Goal: Information Seeking & Learning: Find specific fact

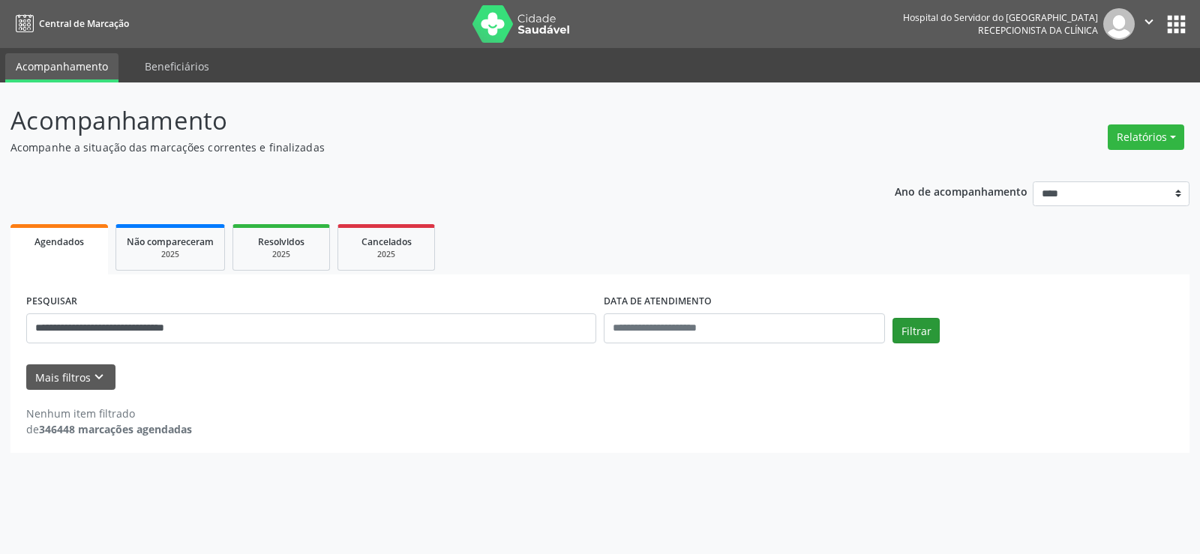
type input "**********"
click at [914, 327] on button "Filtrar" at bounding box center [916, 331] width 47 height 26
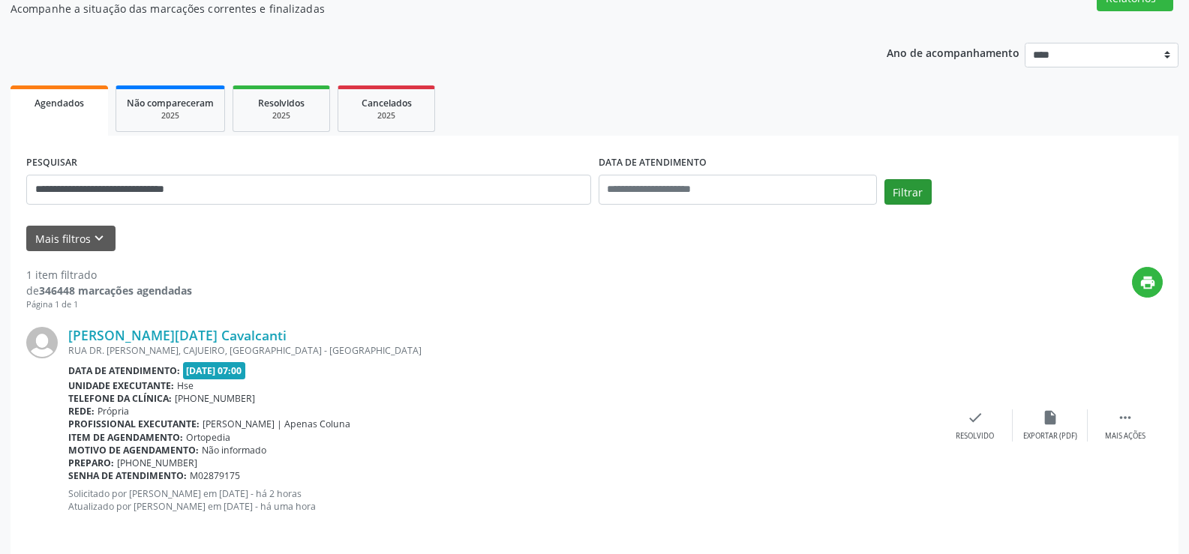
scroll to position [151, 0]
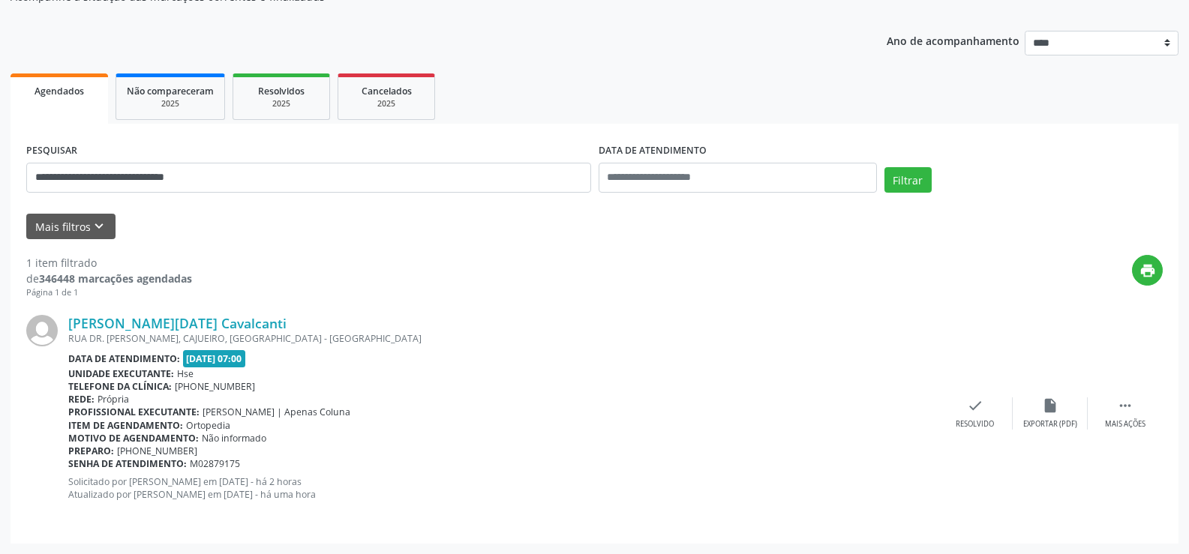
drag, startPoint x: 301, startPoint y: 323, endPoint x: 66, endPoint y: 327, distance: 234.9
click at [66, 327] on div "[PERSON_NAME][DATE] Cavalcanti [GEOGRAPHIC_DATA]. [PERSON_NAME], CAJUEIRO, [GEO…" at bounding box center [594, 413] width 1137 height 228
copy div "[PERSON_NAME][DATE] Cavalcanti"
click at [286, 321] on link "[PERSON_NAME][DATE] Cavalcanti" at bounding box center [177, 323] width 218 height 17
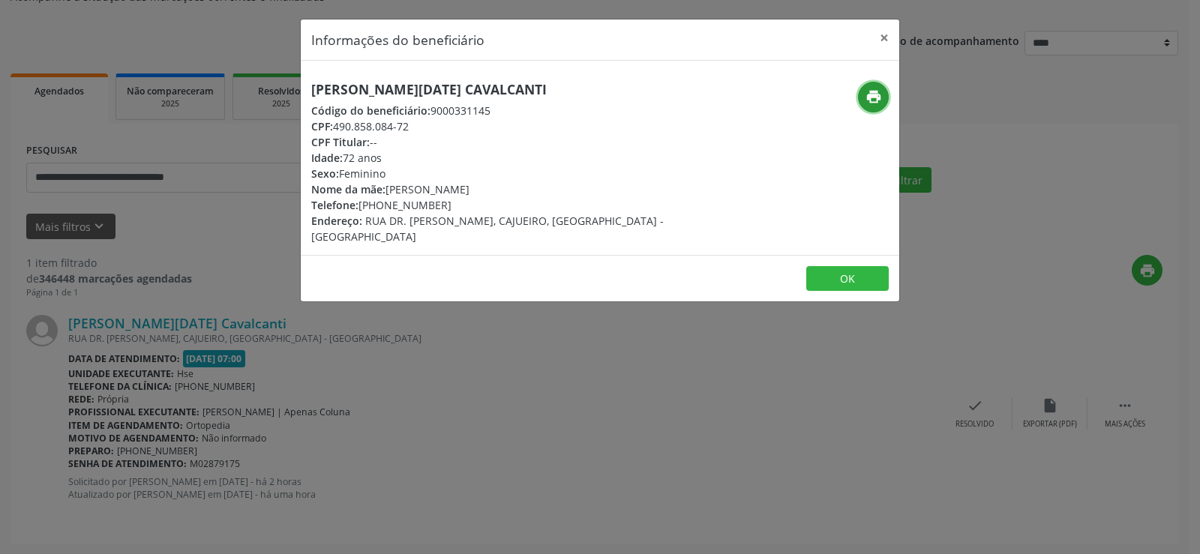
click at [870, 102] on icon "print" at bounding box center [874, 97] width 17 height 17
click at [885, 35] on button "×" at bounding box center [885, 38] width 30 height 37
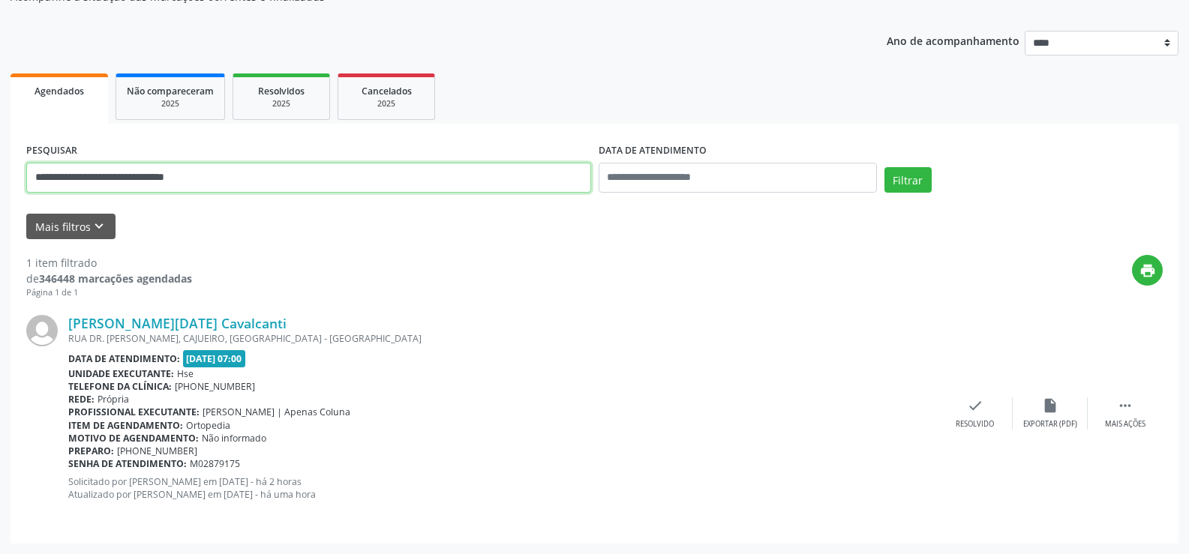
drag, startPoint x: 242, startPoint y: 170, endPoint x: 0, endPoint y: 176, distance: 242.4
click at [0, 176] on div "**********" at bounding box center [594, 243] width 1189 height 623
paste input "**********"
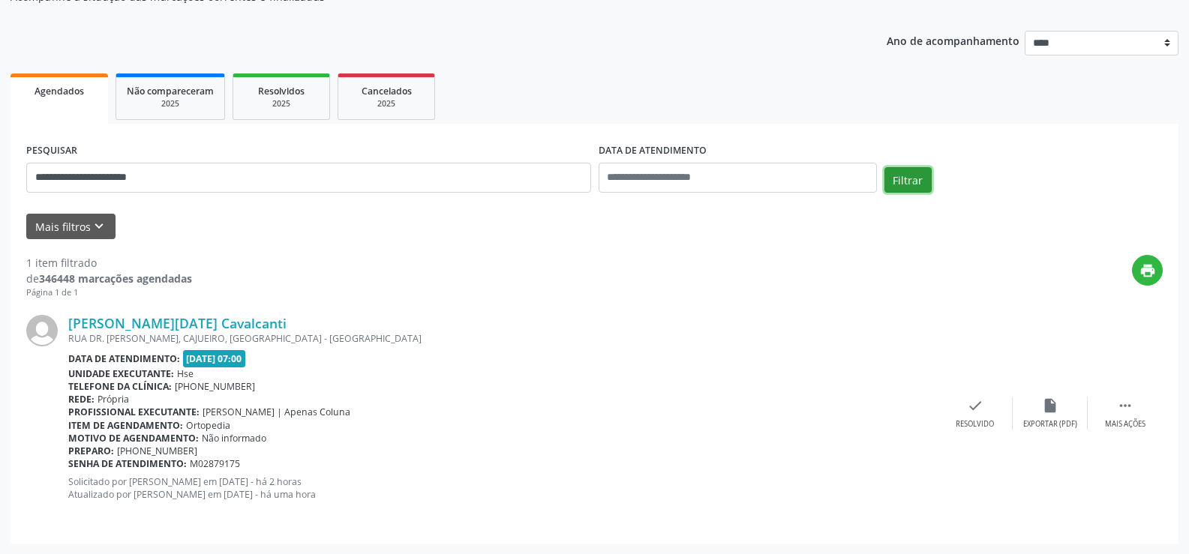
click at [903, 170] on button "Filtrar" at bounding box center [908, 180] width 47 height 26
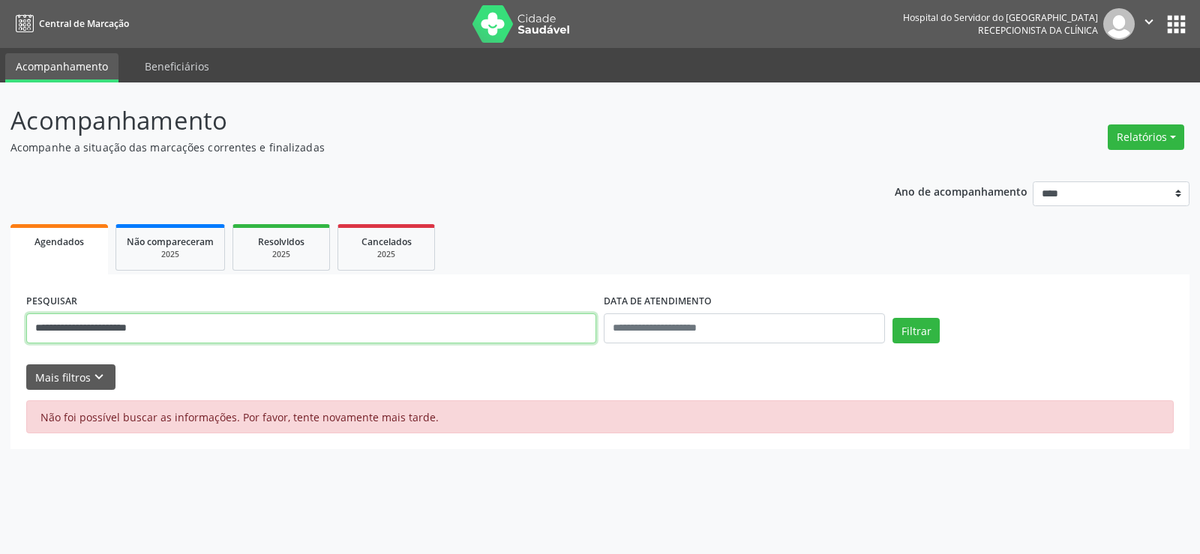
drag, startPoint x: 191, startPoint y: 334, endPoint x: 0, endPoint y: 335, distance: 191.3
click at [0, 335] on div "**********" at bounding box center [600, 319] width 1200 height 472
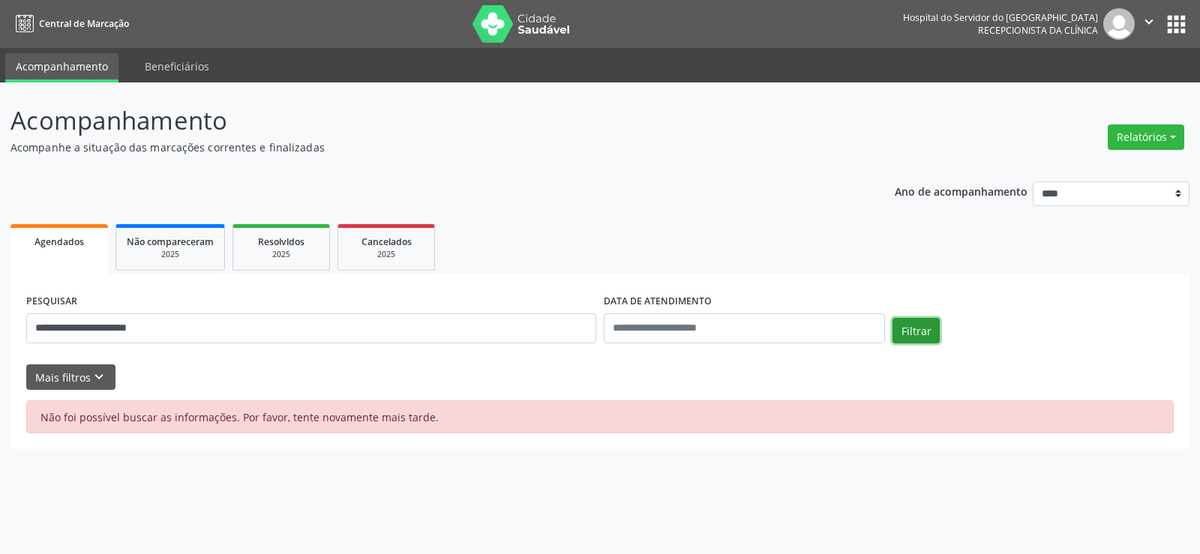
click at [917, 328] on button "Filtrar" at bounding box center [916, 331] width 47 height 26
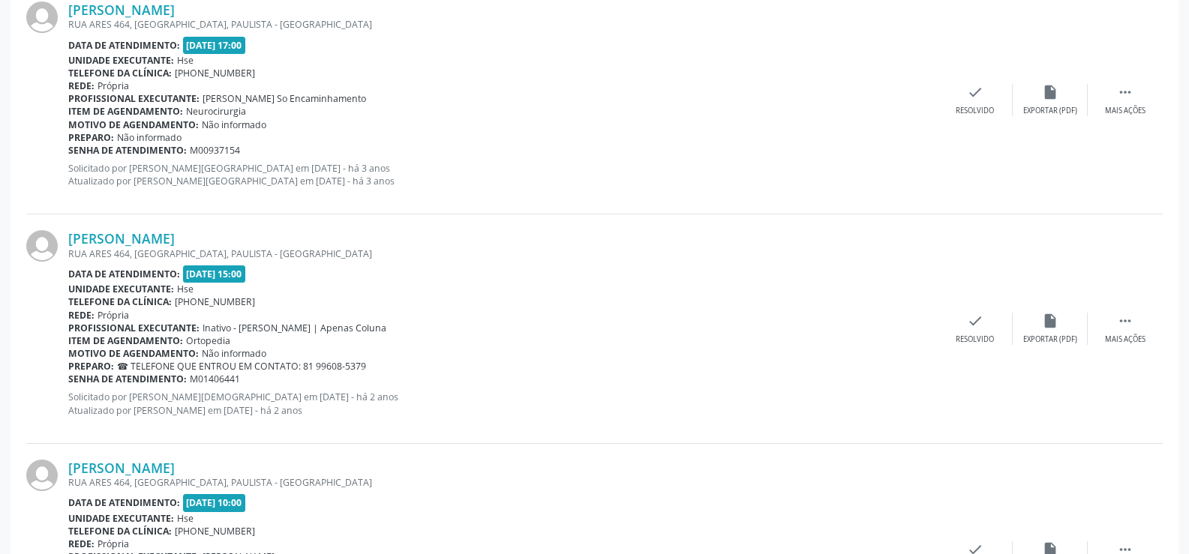
scroll to position [917, 0]
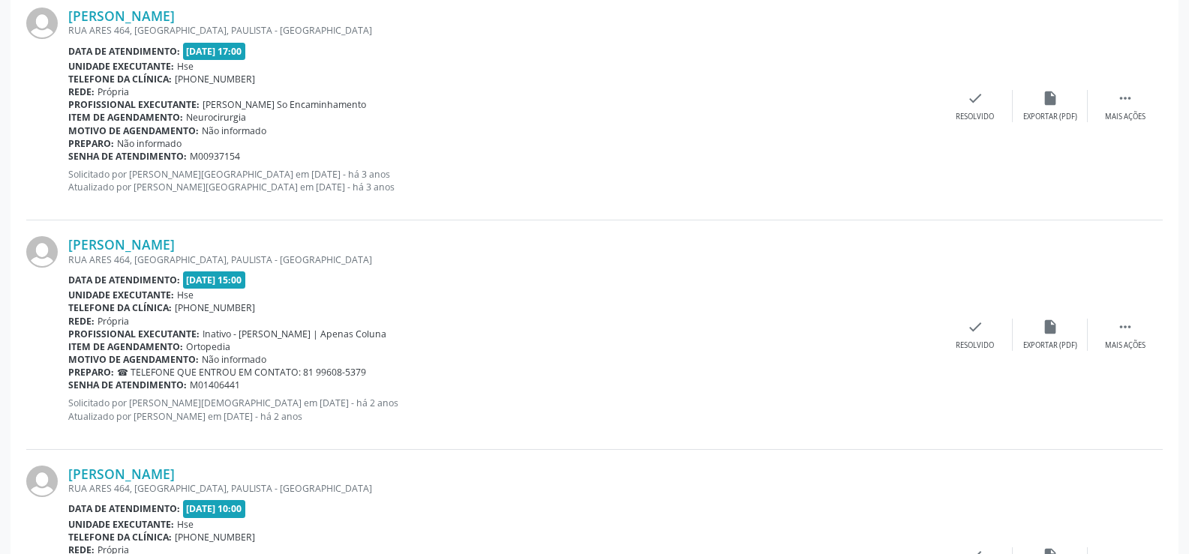
drag, startPoint x: 254, startPoint y: 470, endPoint x: 59, endPoint y: 474, distance: 195.1
click at [59, 474] on div "[PERSON_NAME] [GEOGRAPHIC_DATA], [GEOGRAPHIC_DATA], [GEOGRAPHIC_DATA] - [GEOGRA…" at bounding box center [594, 564] width 1137 height 228
copy div "[PERSON_NAME]"
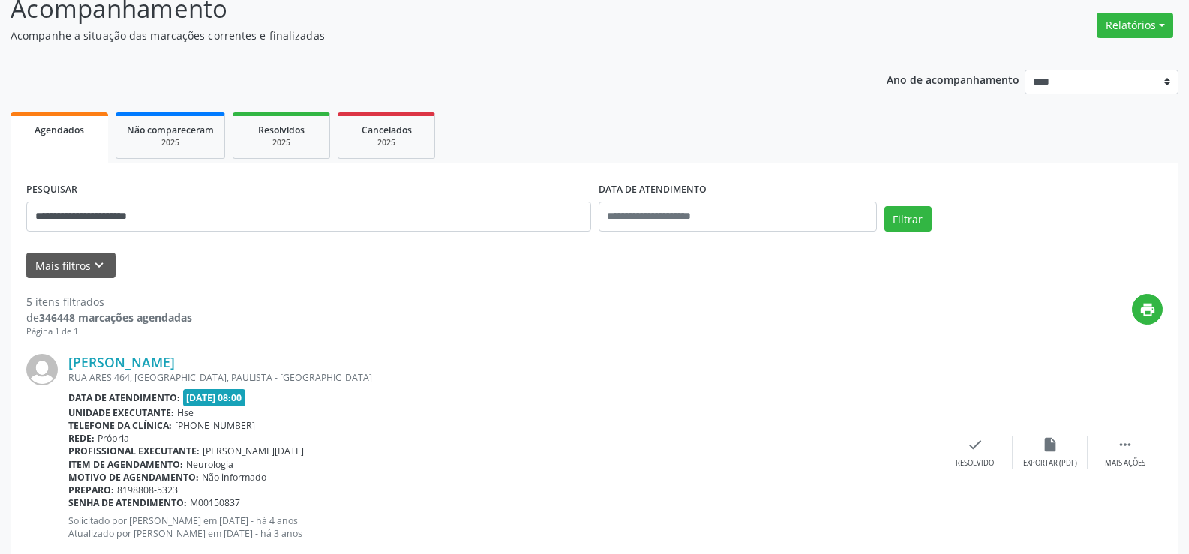
scroll to position [17, 0]
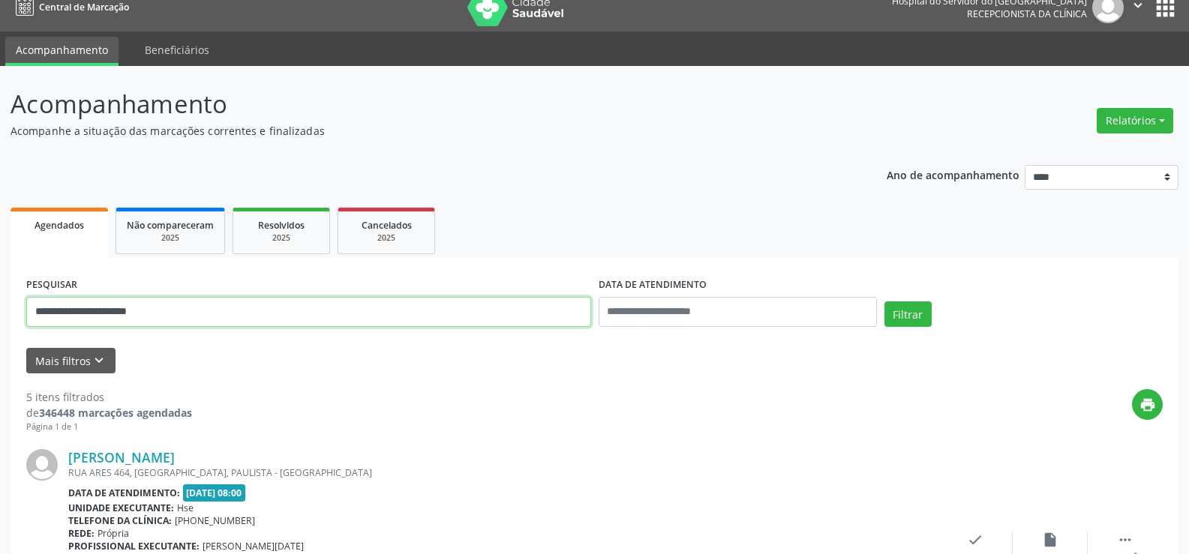
drag, startPoint x: 197, startPoint y: 313, endPoint x: 0, endPoint y: 317, distance: 197.4
paste input "****"
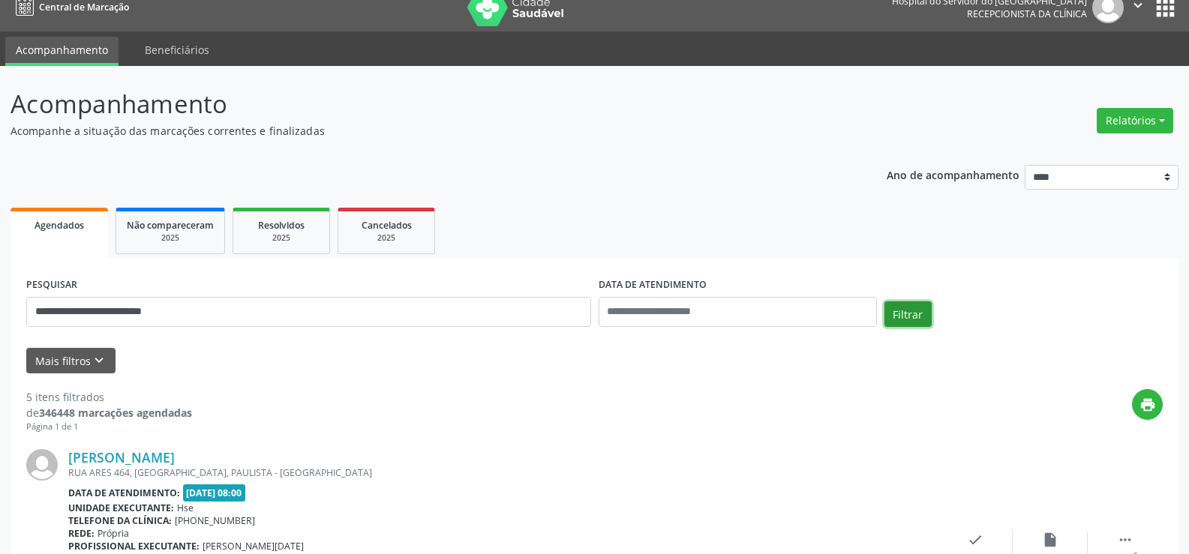
click at [899, 317] on button "Filtrar" at bounding box center [908, 315] width 47 height 26
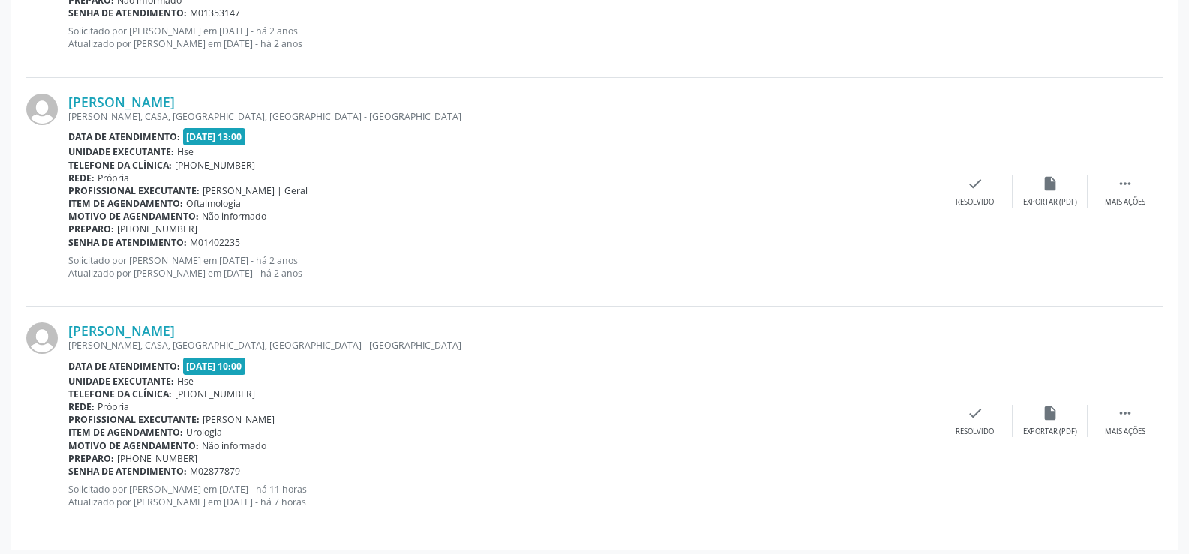
scroll to position [1754, 0]
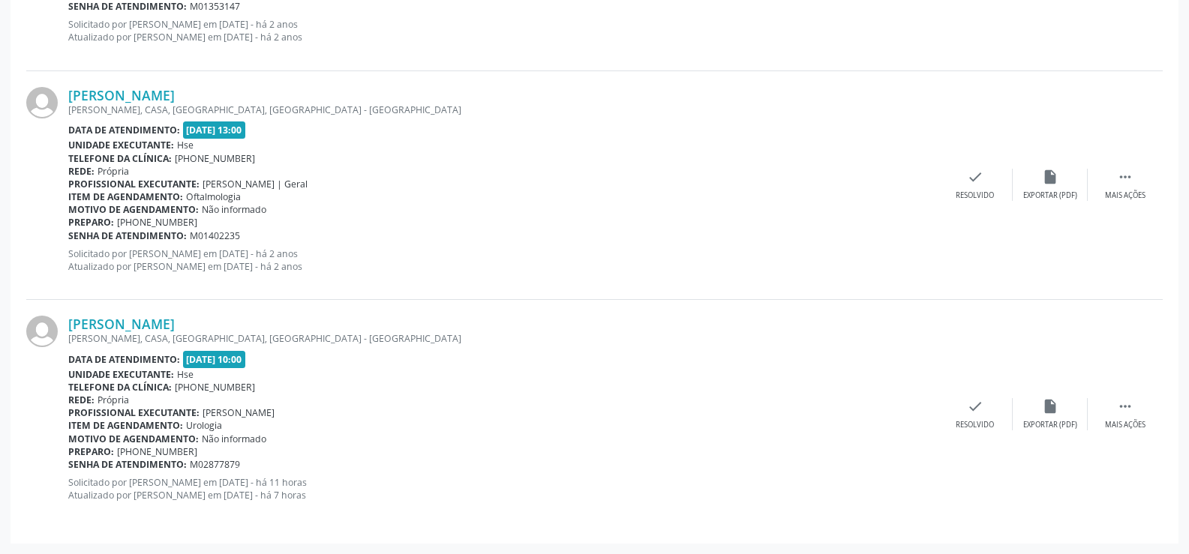
drag, startPoint x: 261, startPoint y: 322, endPoint x: 68, endPoint y: 326, distance: 193.6
click at [68, 326] on div "[PERSON_NAME] [PERSON_NAME], CASA, [GEOGRAPHIC_DATA], [GEOGRAPHIC_DATA] Data de…" at bounding box center [594, 414] width 1137 height 228
copy div "[PERSON_NAME]"
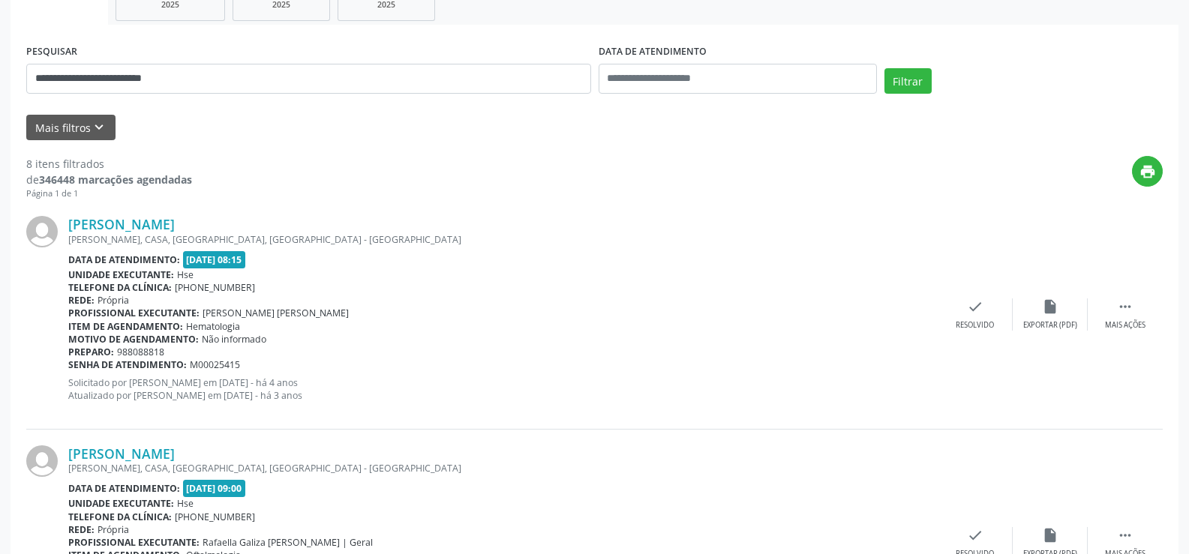
scroll to position [104, 0]
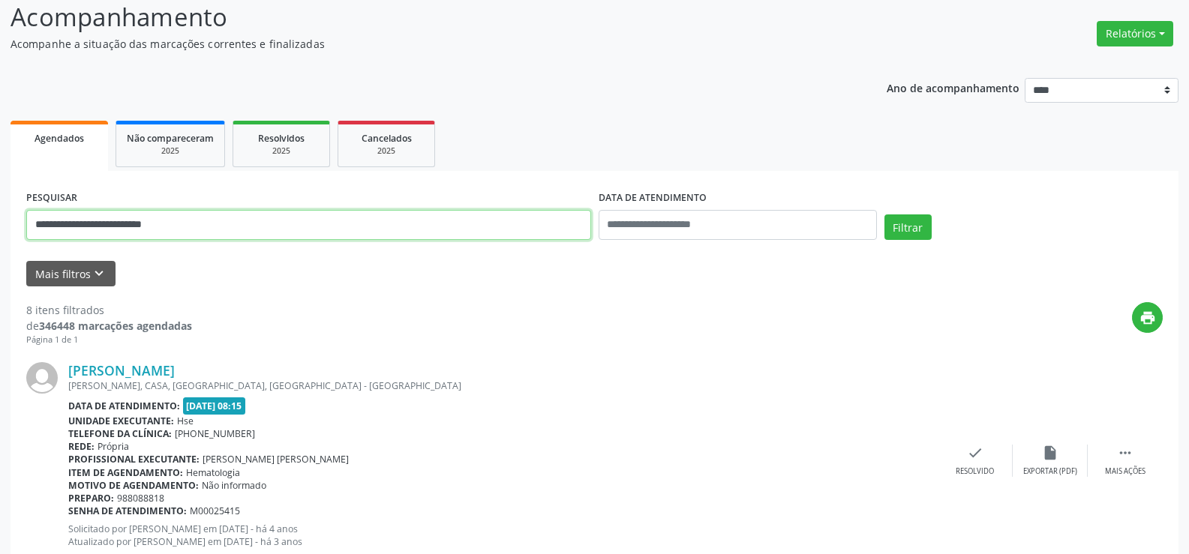
drag, startPoint x: 224, startPoint y: 224, endPoint x: 0, endPoint y: 227, distance: 223.6
click at [885, 215] on button "Filtrar" at bounding box center [908, 228] width 47 height 26
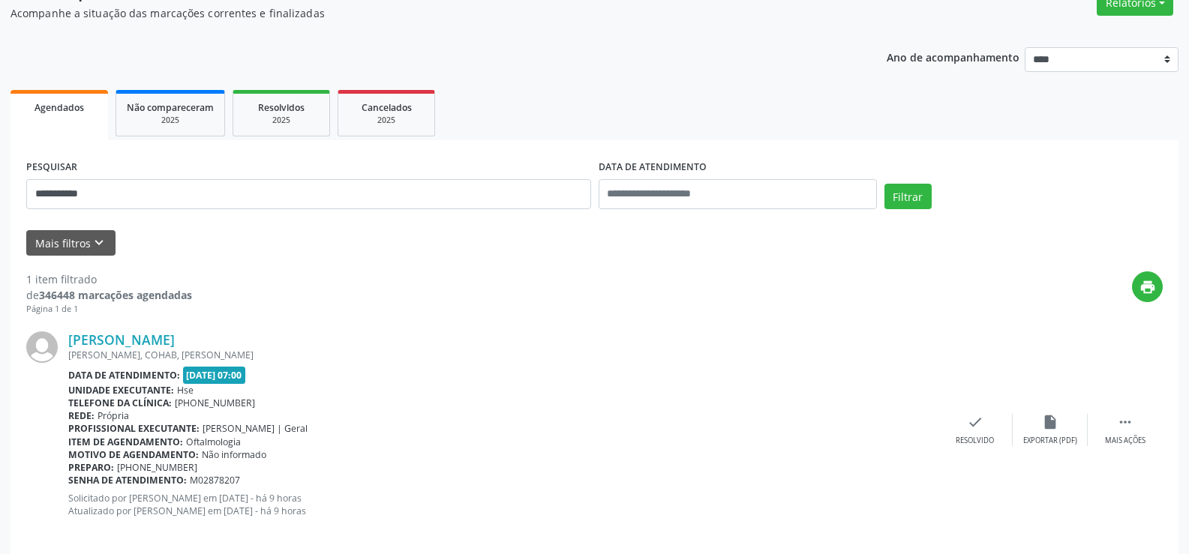
scroll to position [151, 0]
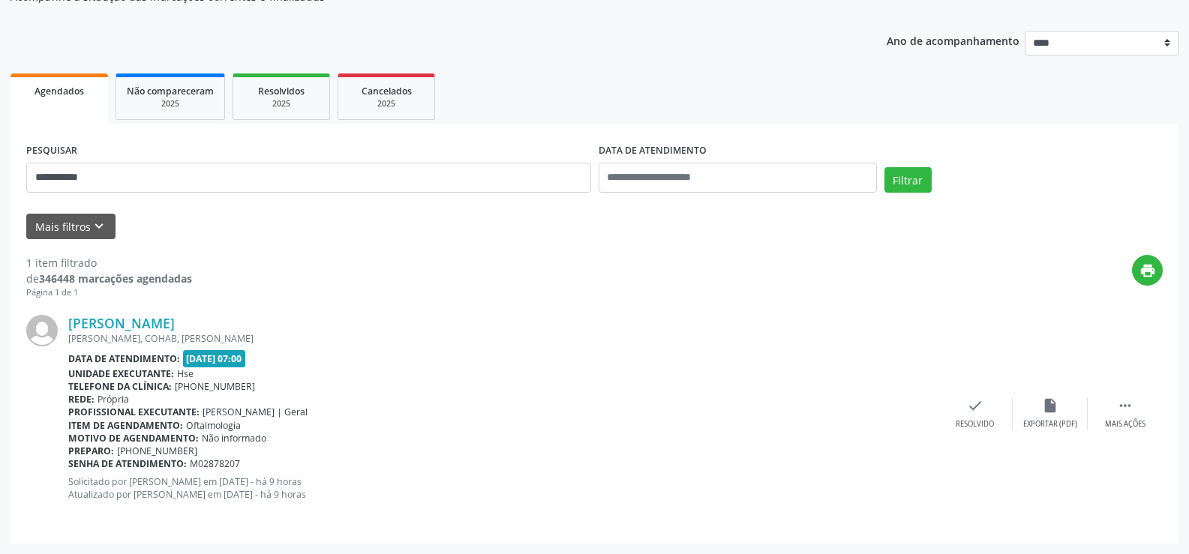
drag, startPoint x: 260, startPoint y: 316, endPoint x: 69, endPoint y: 314, distance: 190.6
click at [69, 314] on div "[PERSON_NAME] [PERSON_NAME], COHAB, MORENO - PE Data de atendimento: [DATE] 07:…" at bounding box center [594, 413] width 1137 height 228
copy link "[PERSON_NAME]"
drag, startPoint x: 204, startPoint y: 177, endPoint x: 0, endPoint y: 178, distance: 204.1
click at [0, 178] on div "**********" at bounding box center [594, 243] width 1189 height 623
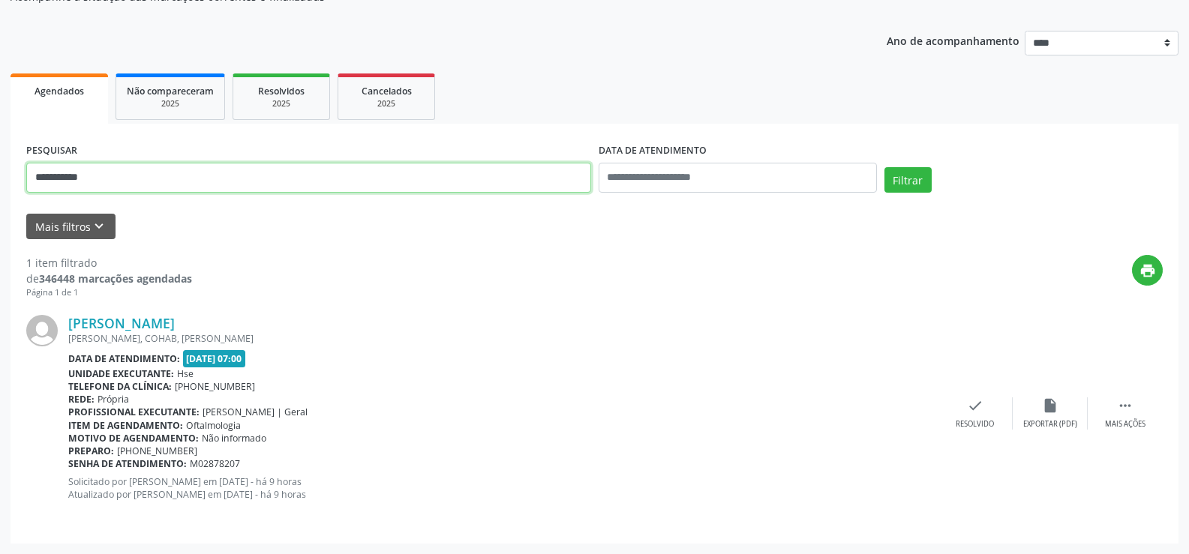
paste input "**********"
type input "**********"
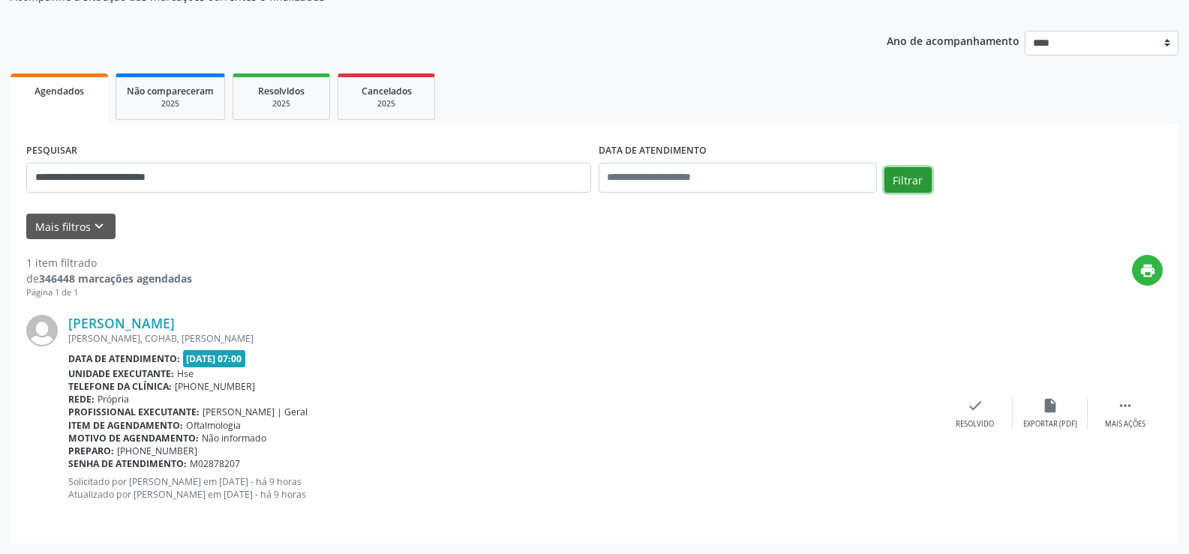
click at [901, 181] on button "Filtrar" at bounding box center [908, 180] width 47 height 26
drag, startPoint x: 309, startPoint y: 323, endPoint x: 71, endPoint y: 322, distance: 237.8
click at [71, 322] on div "[PERSON_NAME]" at bounding box center [503, 323] width 870 height 17
copy link "[PERSON_NAME]"
click at [175, 320] on link "[PERSON_NAME]" at bounding box center [121, 323] width 107 height 17
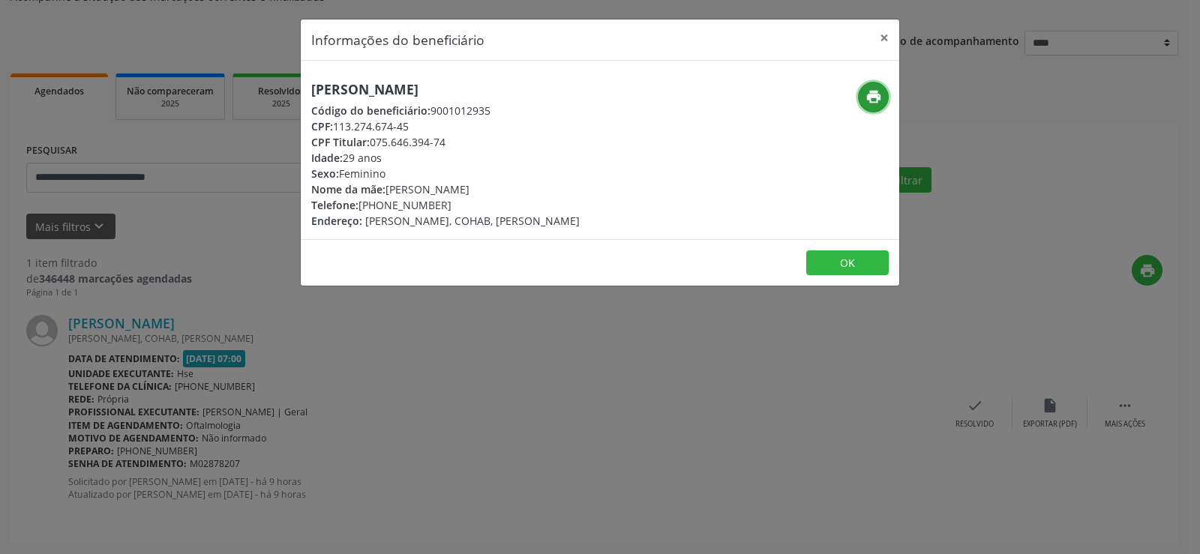
click at [879, 96] on icon "print" at bounding box center [874, 97] width 17 height 17
click at [879, 41] on button "×" at bounding box center [885, 38] width 30 height 37
